Goal: Navigation & Orientation: Find specific page/section

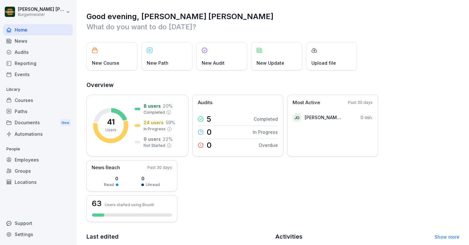
click at [42, 119] on div "Documents New" at bounding box center [37, 123] width 69 height 12
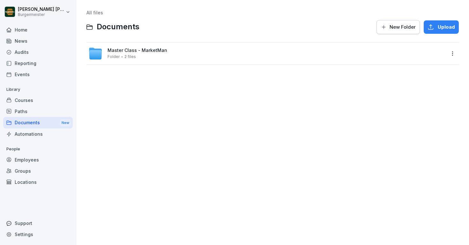
click at [32, 29] on div "Home" at bounding box center [37, 29] width 69 height 11
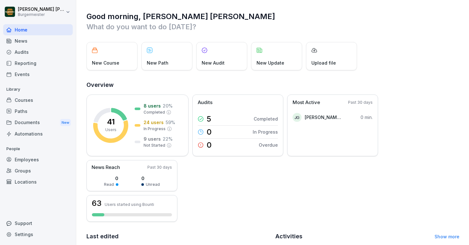
click at [18, 42] on div "News" at bounding box center [37, 40] width 69 height 11
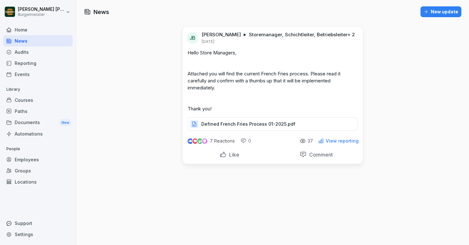
click at [22, 52] on div "Audits" at bounding box center [37, 52] width 69 height 11
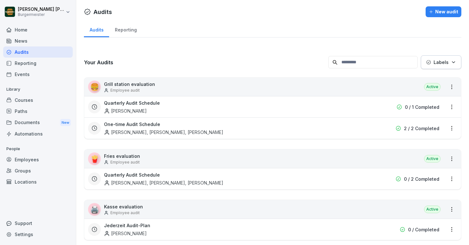
click at [26, 59] on div "Reporting" at bounding box center [37, 63] width 69 height 11
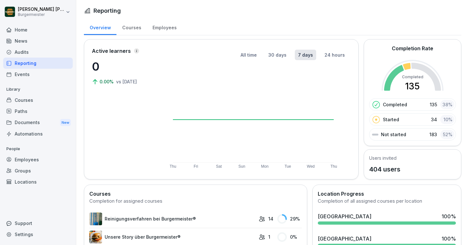
click at [27, 74] on div "Events" at bounding box center [37, 74] width 69 height 11
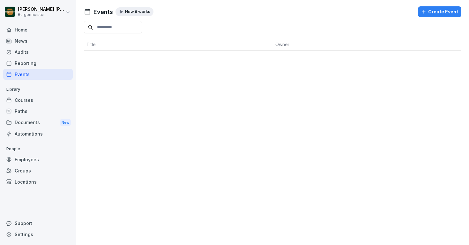
click at [28, 63] on div "Reporting" at bounding box center [37, 63] width 69 height 11
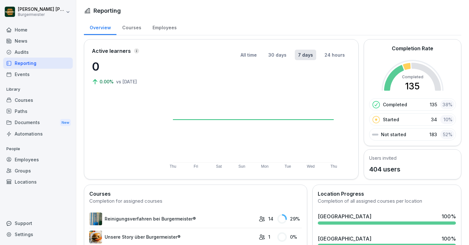
click at [25, 53] on div "Audits" at bounding box center [37, 52] width 69 height 11
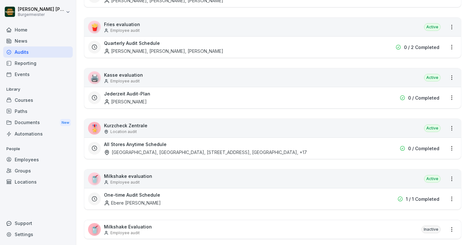
scroll to position [118, 0]
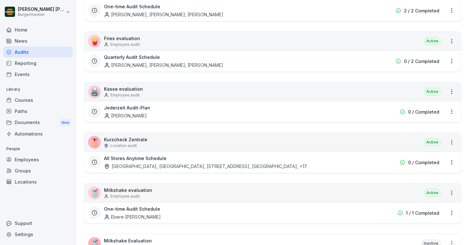
click at [146, 109] on h3 "Jederzeit Audit-Plan" at bounding box center [127, 108] width 46 height 7
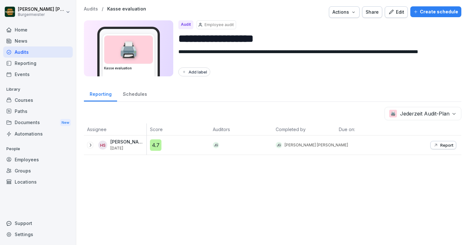
click at [94, 6] on div "**********" at bounding box center [272, 81] width 392 height 162
click at [94, 11] on p "Audits" at bounding box center [91, 8] width 14 height 5
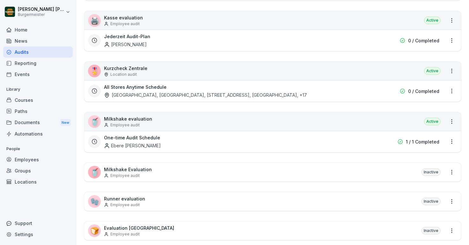
scroll to position [189, 0]
click at [137, 91] on div "All Stores Anytime Schedule [GEOGRAPHIC_DATA], [STREET_ADDRESS], [GEOGRAPHIC_DA…" at bounding box center [231, 91] width 255 height 15
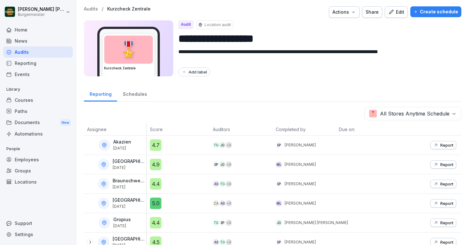
drag, startPoint x: 137, startPoint y: 228, endPoint x: 91, endPoint y: -39, distance: 271.0
click at [91, 0] on html "**********" at bounding box center [234, 122] width 469 height 245
